Goal: Task Accomplishment & Management: Manage account settings

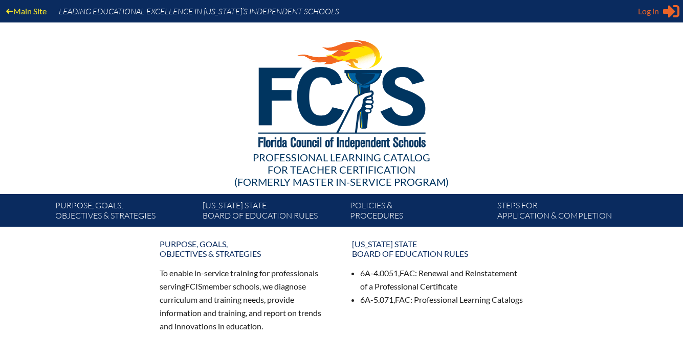
click at [648, 10] on span "Log in" at bounding box center [648, 11] width 21 height 12
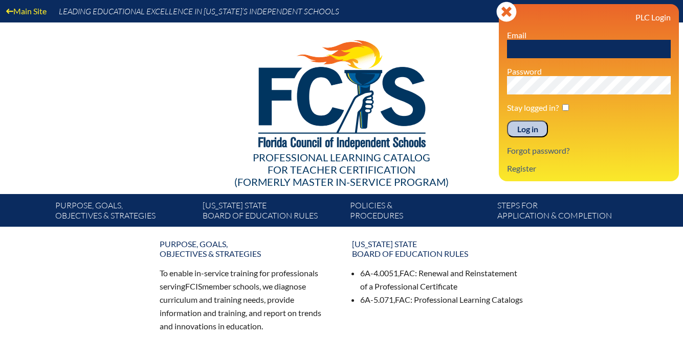
click at [534, 51] on input "text" at bounding box center [589, 49] width 164 height 18
type input "l"
type input "[EMAIL_ADDRESS][DOMAIN_NAME]"
click at [507, 121] on input "Log in" at bounding box center [527, 129] width 41 height 17
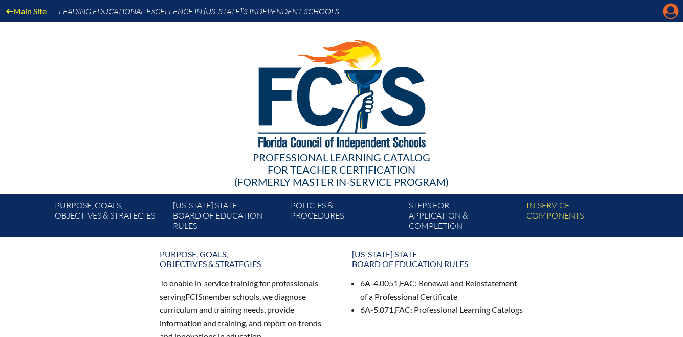
click at [666, 16] on icon "Manage account" at bounding box center [670, 11] width 16 height 16
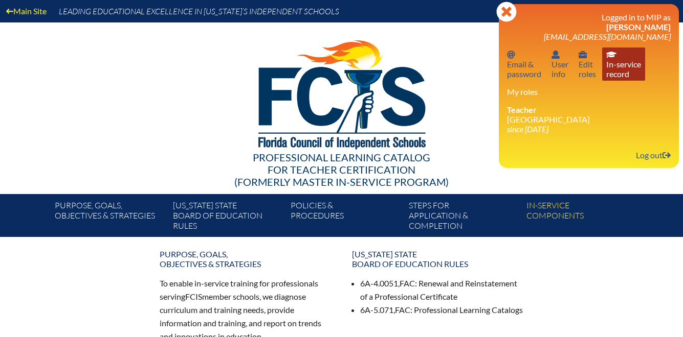
click at [616, 76] on link "In-service record In-service record" at bounding box center [623, 64] width 43 height 33
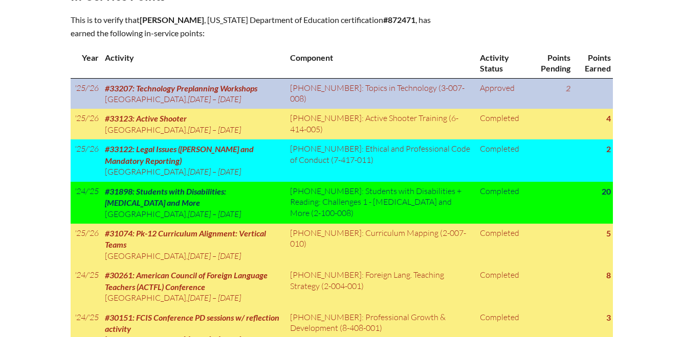
scroll to position [529, 0]
